Goal: Task Accomplishment & Management: Manage account settings

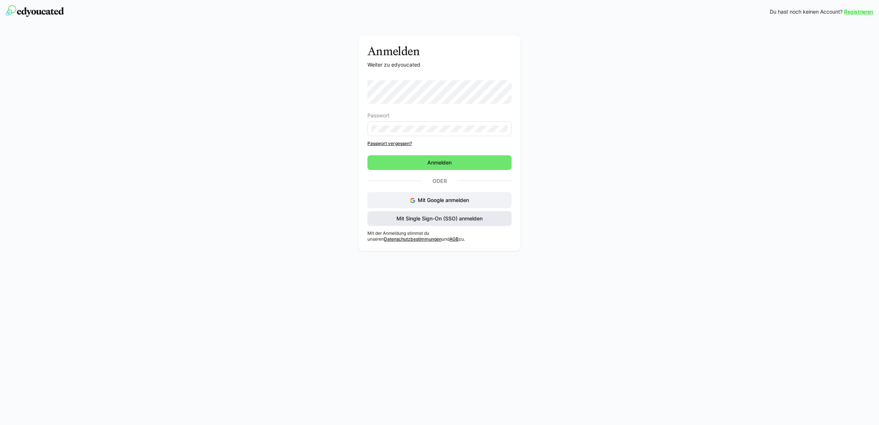
click at [440, 217] on span "Mit Single Sign-On (SSO) anmelden" at bounding box center [439, 218] width 88 height 7
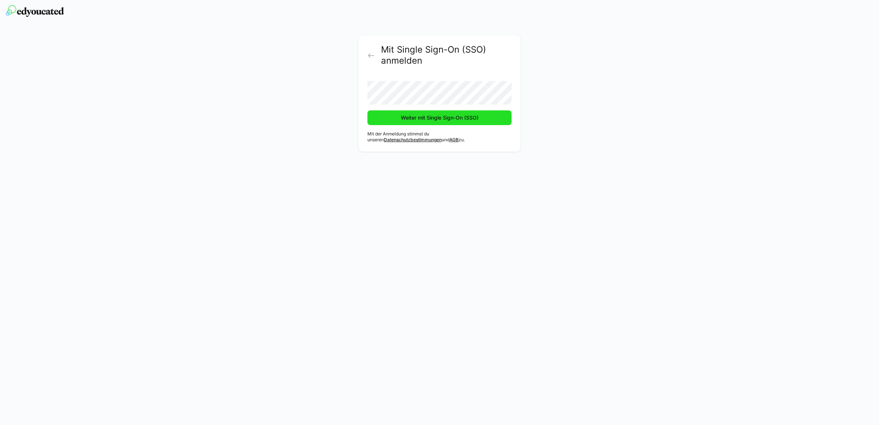
click at [397, 121] on span "Weiter mit Single Sign-On (SSO)" at bounding box center [439, 117] width 144 height 15
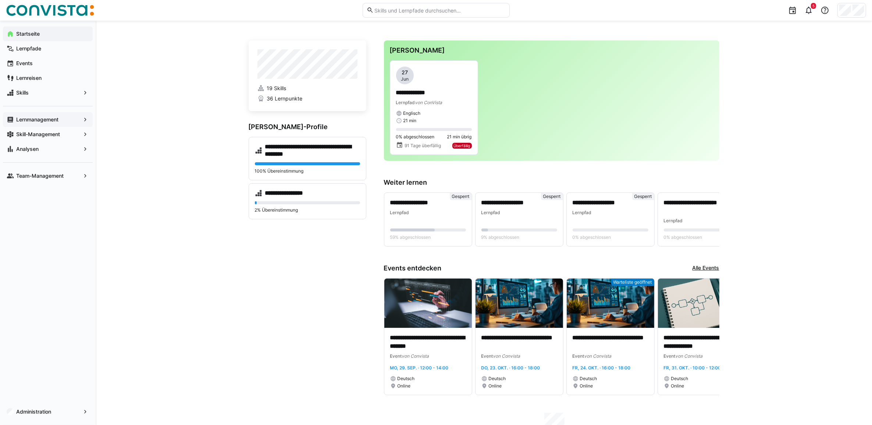
click at [0, 0] on app-navigation-label "Lernmanagement" at bounding box center [0, 0] width 0 height 0
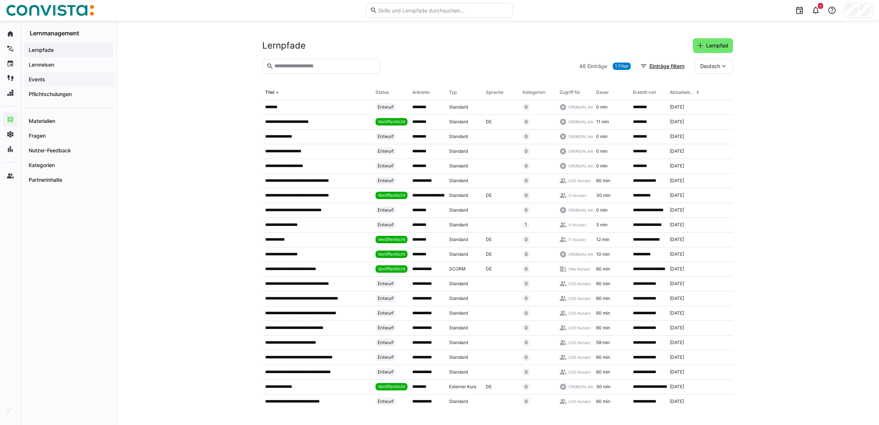
click at [53, 75] on div "Events" at bounding box center [68, 79] width 89 height 15
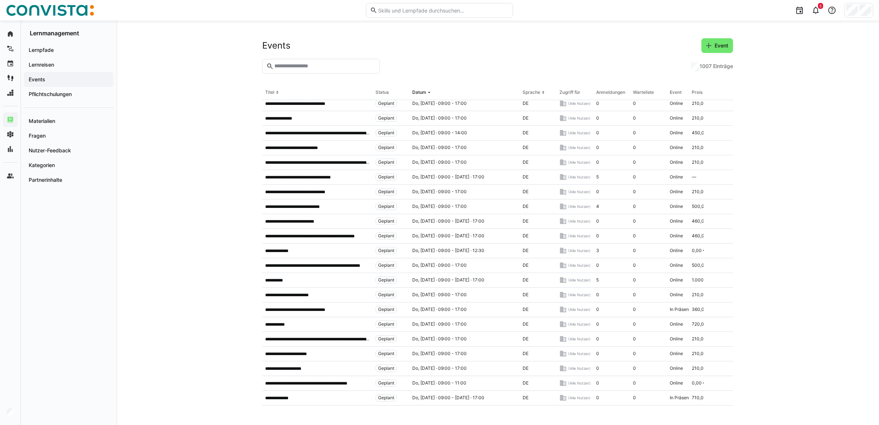
scroll to position [1902, 0]
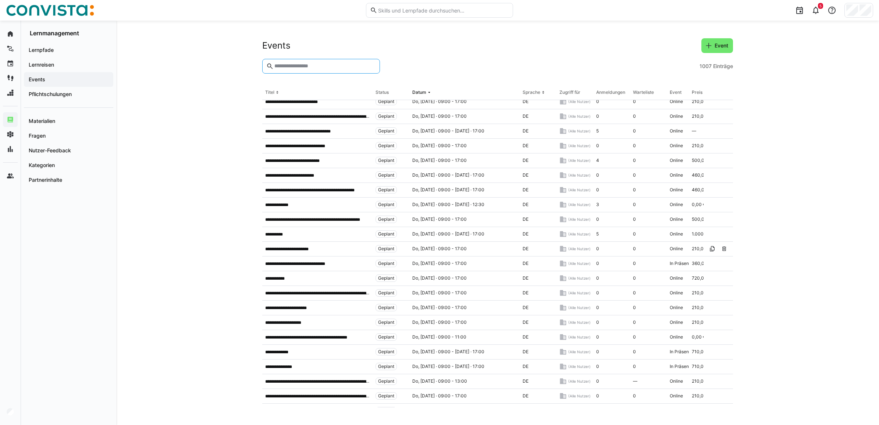
click at [295, 66] on input "text" at bounding box center [324, 66] width 102 height 7
type input "**********"
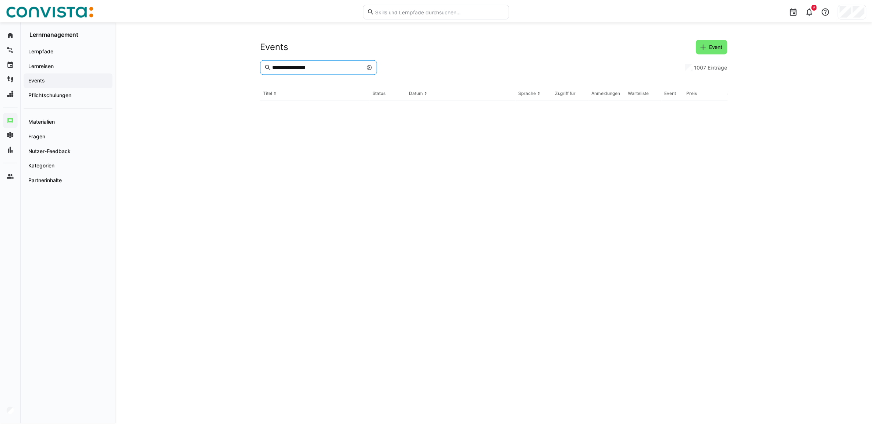
scroll to position [0, 0]
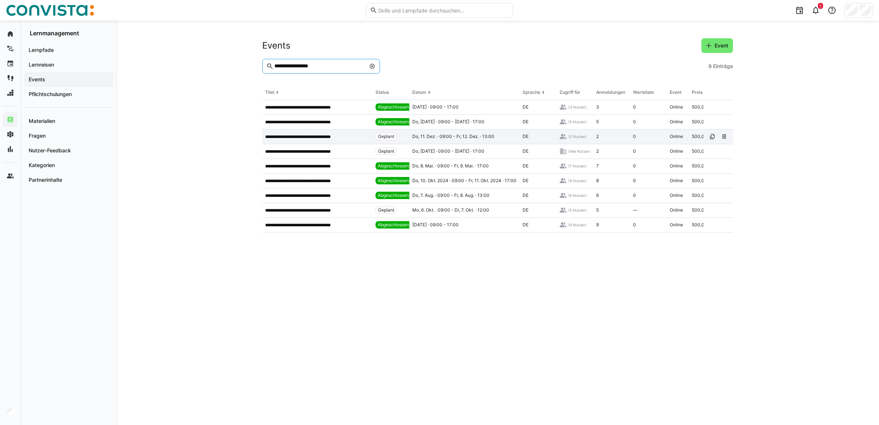
click at [314, 139] on p "**********" at bounding box center [306, 137] width 82 height 6
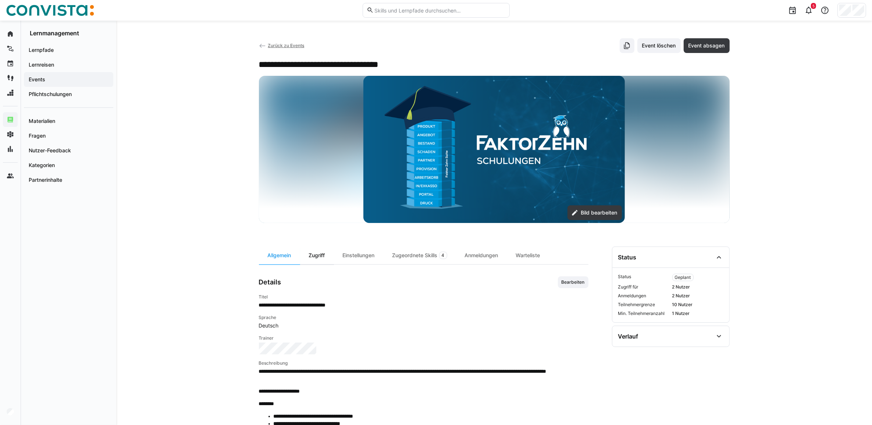
click at [319, 255] on div "Zugriff" at bounding box center [317, 255] width 34 height 18
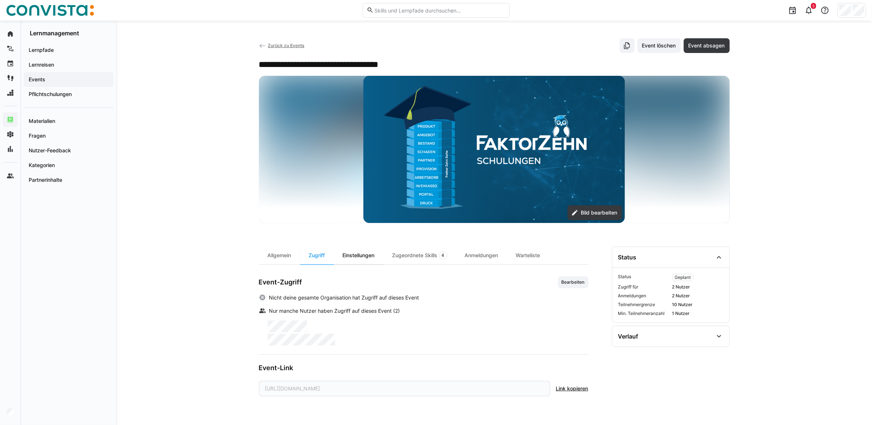
click at [364, 254] on div "Einstellungen" at bounding box center [359, 255] width 50 height 18
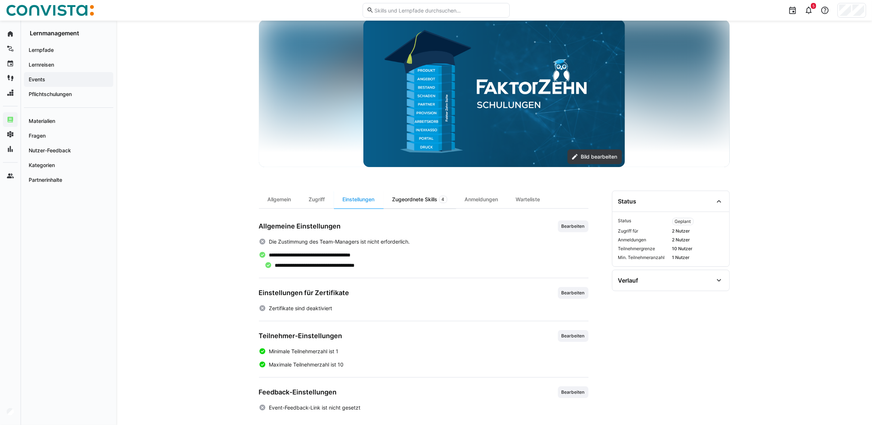
scroll to position [61, 0]
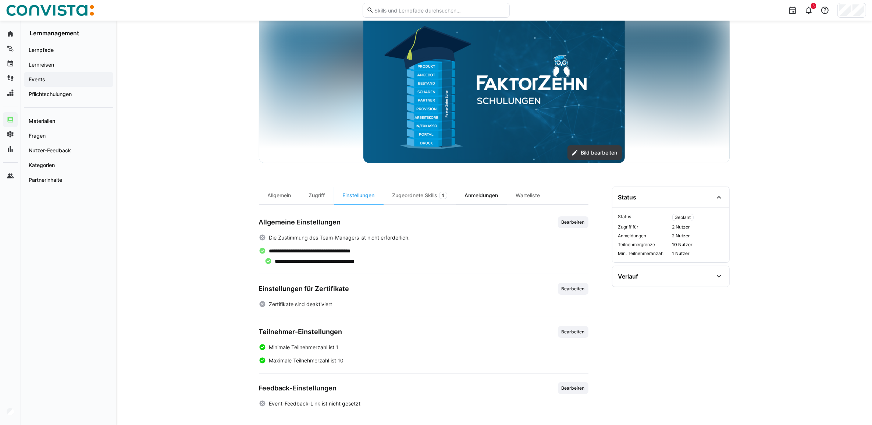
click at [492, 194] on div "Anmeldungen" at bounding box center [481, 195] width 51 height 18
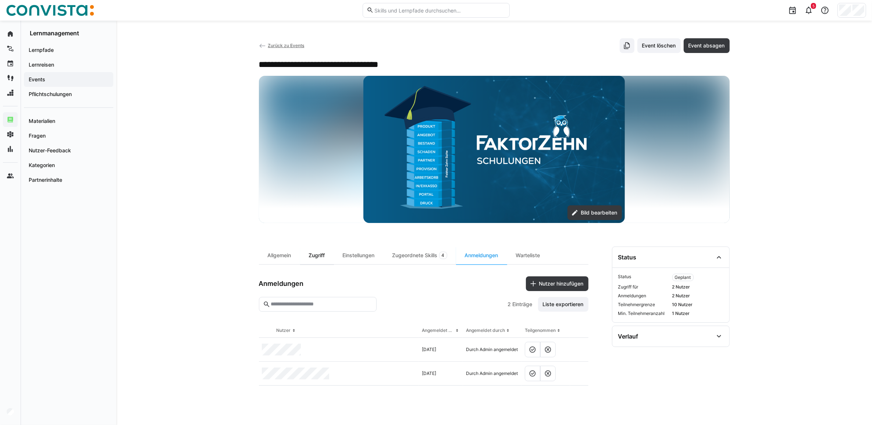
click at [324, 255] on div "Zugriff" at bounding box center [317, 255] width 34 height 18
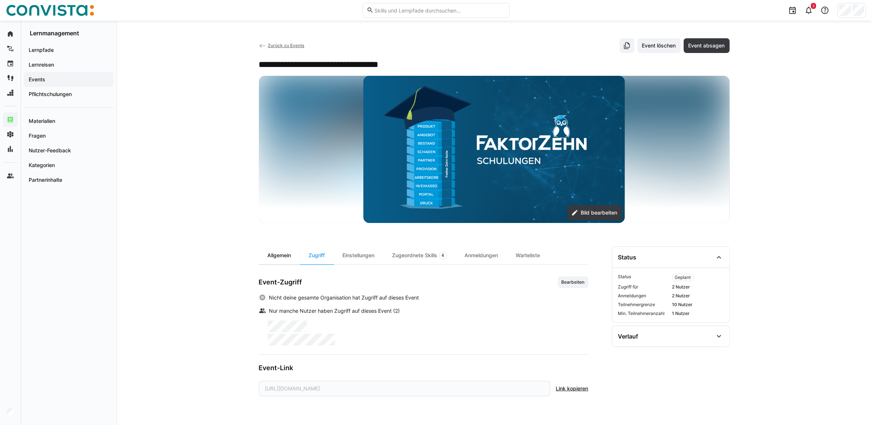
click at [283, 256] on div "Allgemein" at bounding box center [279, 255] width 41 height 18
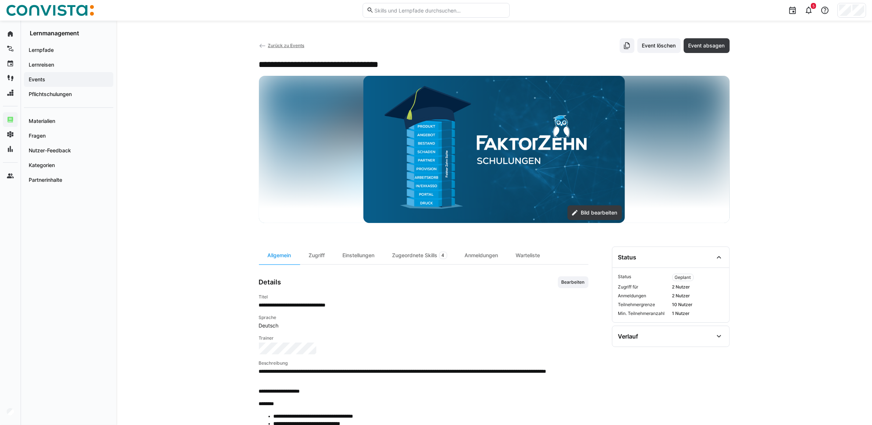
click at [278, 39] on div "Zurück zu Events Event löschen Event absagen" at bounding box center [494, 45] width 470 height 15
click at [279, 46] on span "Zurück zu Events" at bounding box center [286, 46] width 36 height 6
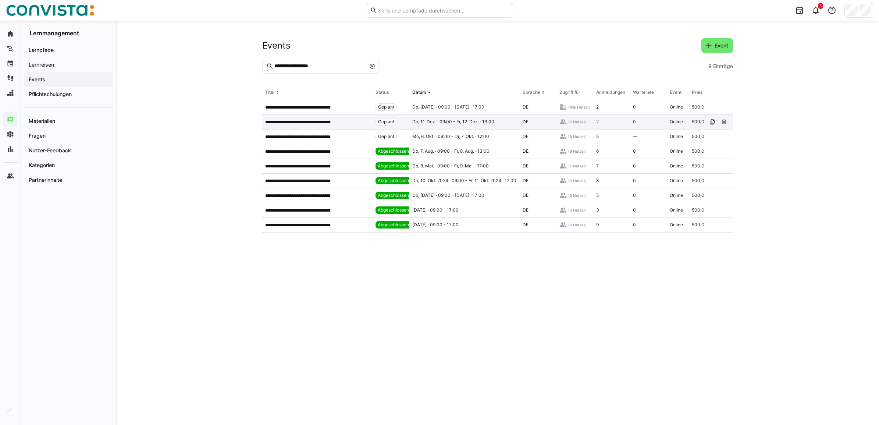
click at [293, 122] on p "**********" at bounding box center [306, 122] width 82 height 6
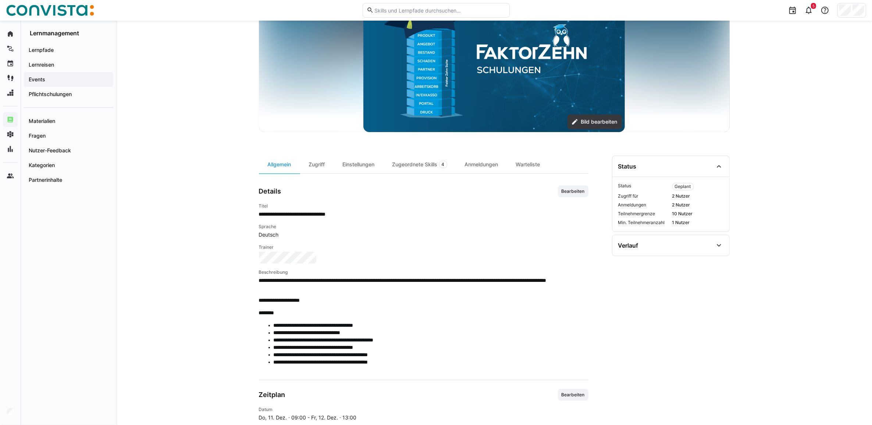
scroll to position [167, 0]
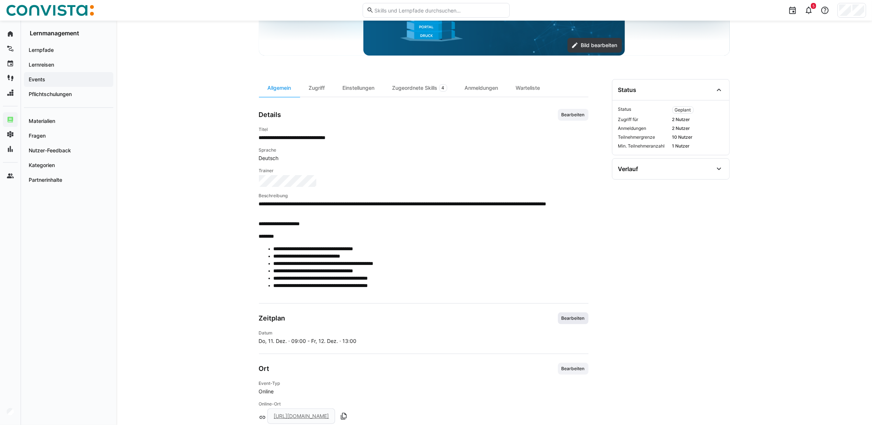
click at [575, 315] on span "Bearbeiten" at bounding box center [573, 318] width 25 height 6
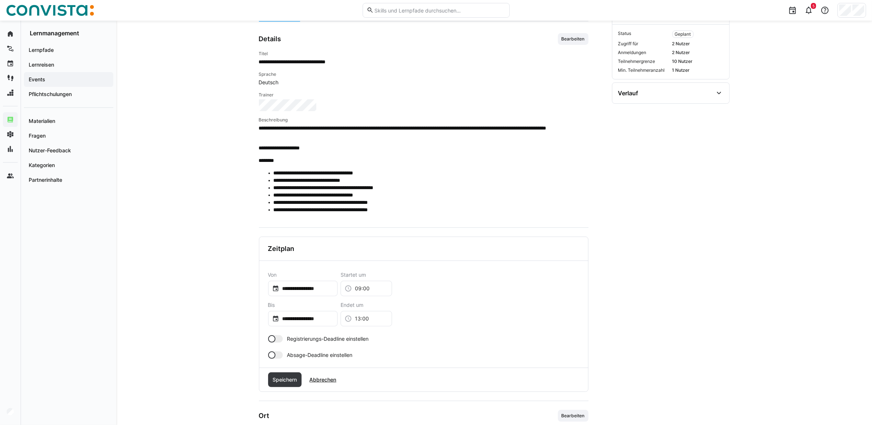
scroll to position [351, 0]
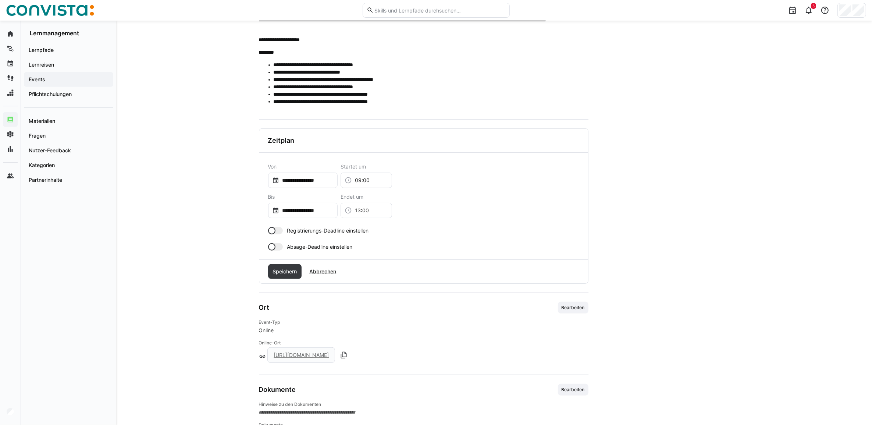
click at [276, 248] on div at bounding box center [275, 246] width 15 height 7
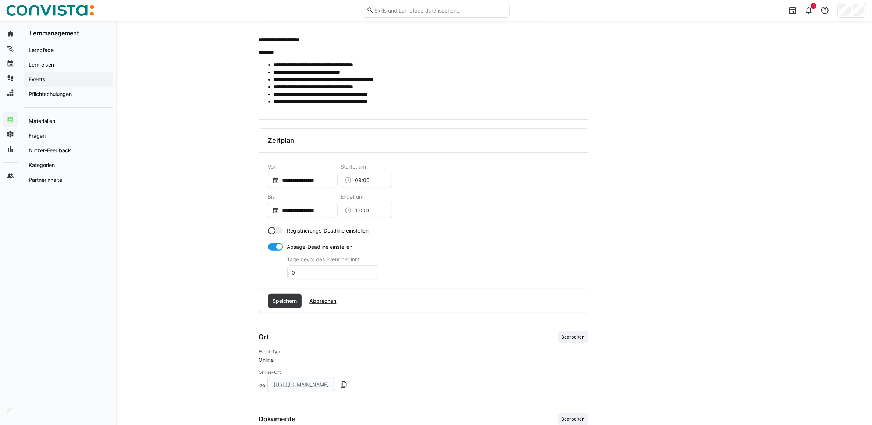
click at [271, 246] on div at bounding box center [275, 246] width 15 height 7
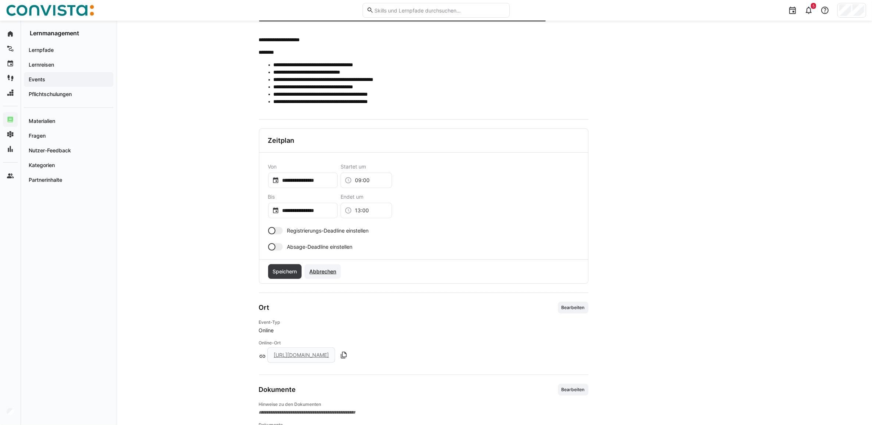
click at [324, 274] on span "Abbrechen" at bounding box center [322, 271] width 29 height 7
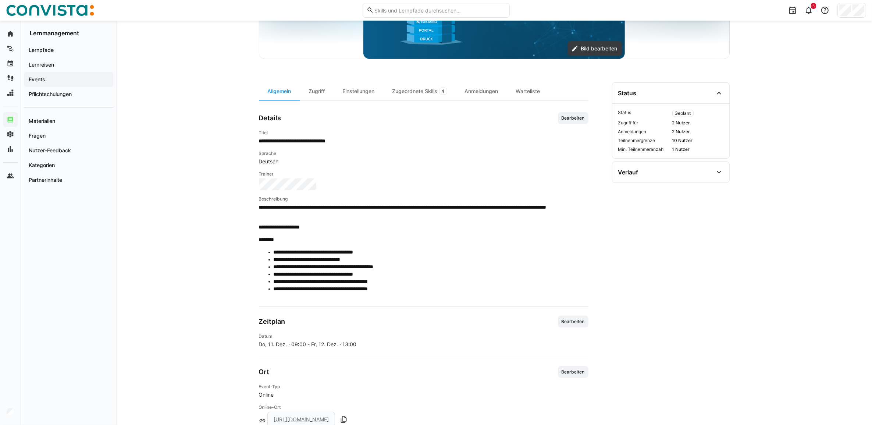
scroll to position [259, 0]
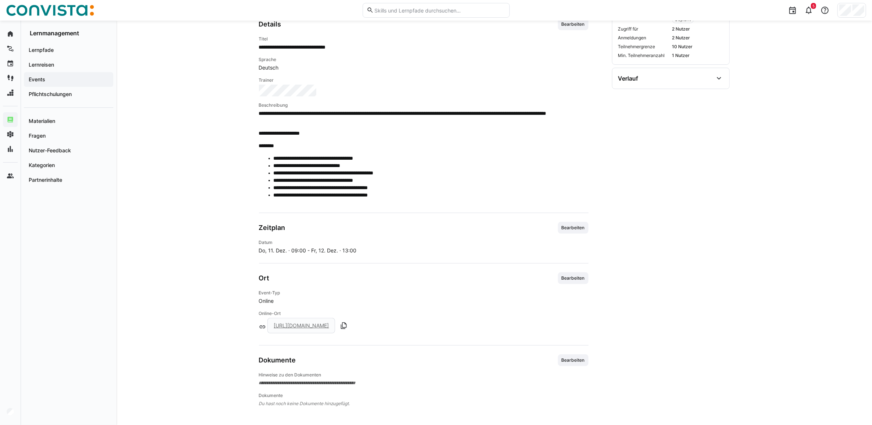
click at [569, 234] on div "Zeitplan Bearbeiten Datum Do, 11. Dez. · 09:00 - Fr, 12. Dez. · 13:00" at bounding box center [423, 238] width 329 height 32
click at [568, 229] on span "Bearbeiten" at bounding box center [573, 228] width 25 height 6
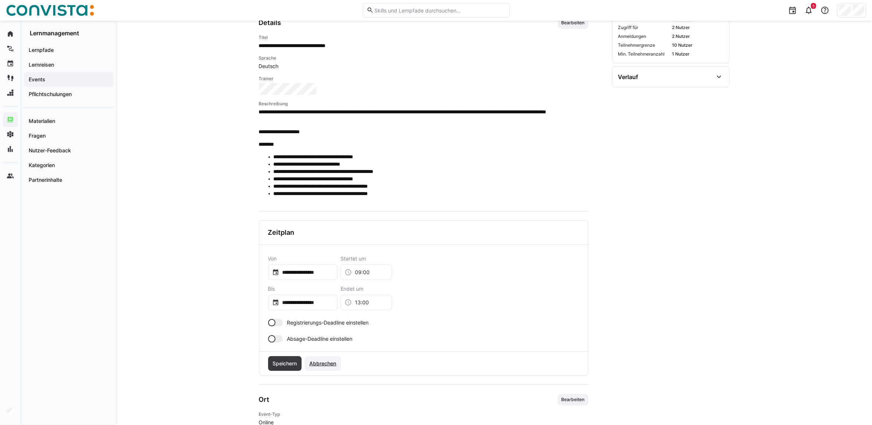
click at [331, 365] on span "Abbrechen" at bounding box center [322, 362] width 29 height 7
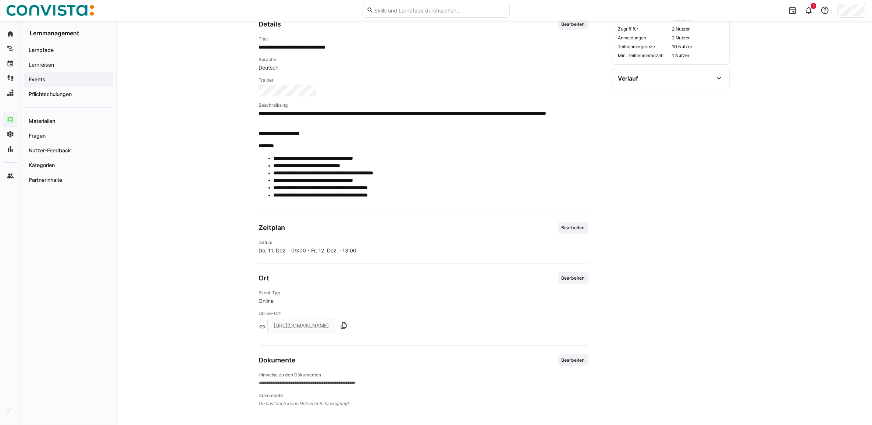
scroll to position [213, 0]
